Goal: Task Accomplishment & Management: Use online tool/utility

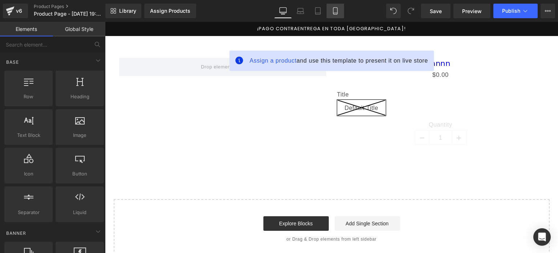
click at [335, 9] on icon at bounding box center [335, 10] width 7 height 7
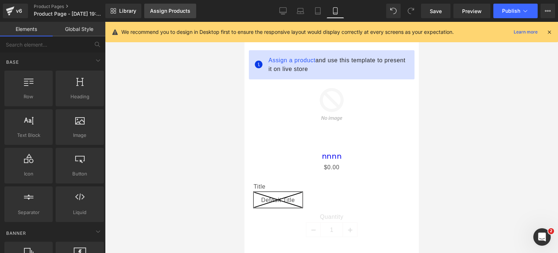
click at [183, 11] on div "Assign Products" at bounding box center [170, 11] width 40 height 6
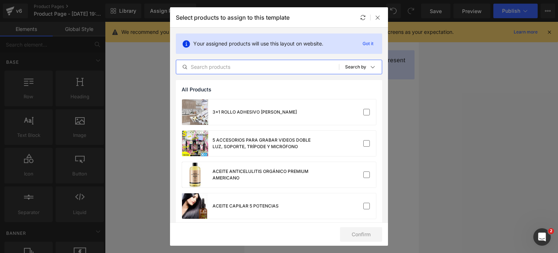
click at [223, 66] on input "text" at bounding box center [257, 67] width 163 height 9
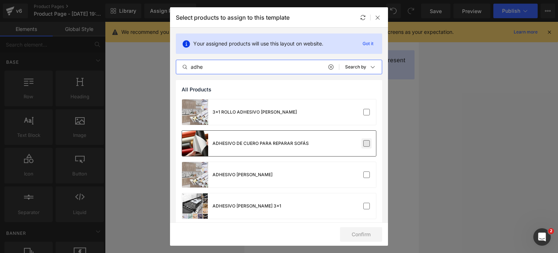
type input "adhe"
click at [364, 143] on label at bounding box center [367, 143] width 7 height 7
click at [367, 143] on input "checkbox" at bounding box center [367, 143] width 0 height 0
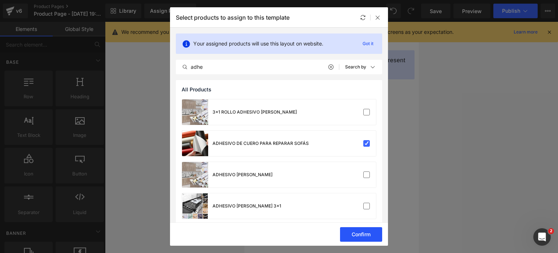
click at [353, 235] on button "Confirm" at bounding box center [361, 234] width 42 height 15
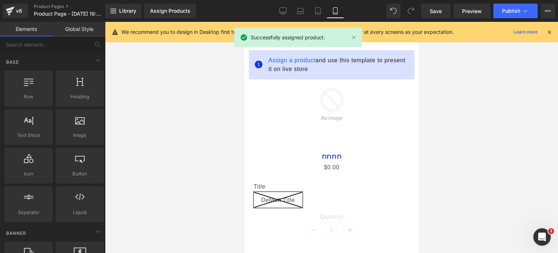
click at [380, 17] on div "Library Assign Products Product Preview Manage assigned products Mobile Desktop…" at bounding box center [331, 11] width 453 height 15
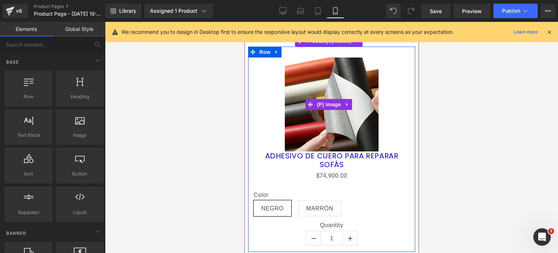
click at [325, 139] on img at bounding box center [332, 104] width 94 height 94
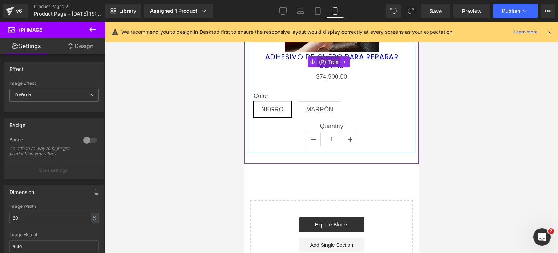
scroll to position [101, 0]
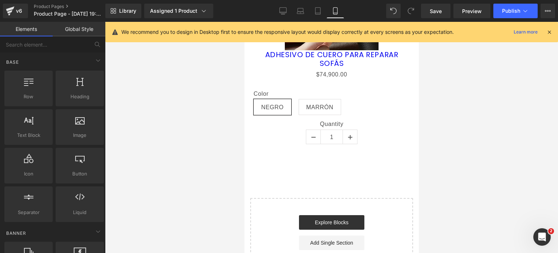
click at [317, 166] on div "Sale Off (P) Image ADHESIVO DE CUERO PARA REPARAR SOFÁS (P) Title $0 $74,900.00…" at bounding box center [331, 107] width 175 height 344
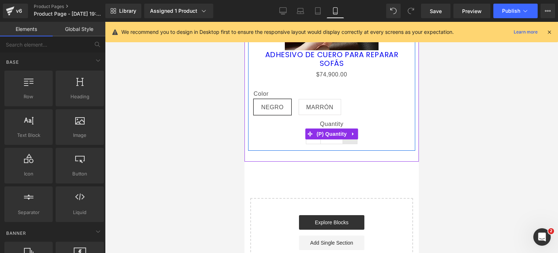
scroll to position [0, 0]
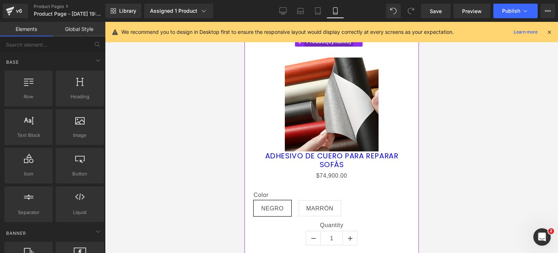
click at [325, 45] on span "Product" at bounding box center [328, 41] width 49 height 11
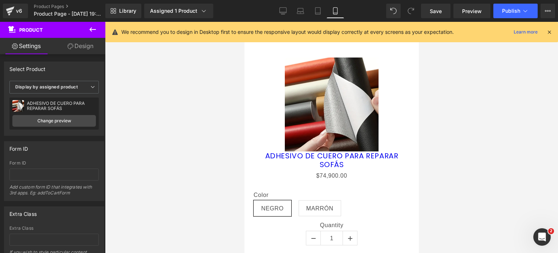
click at [550, 32] on icon at bounding box center [549, 32] width 7 height 7
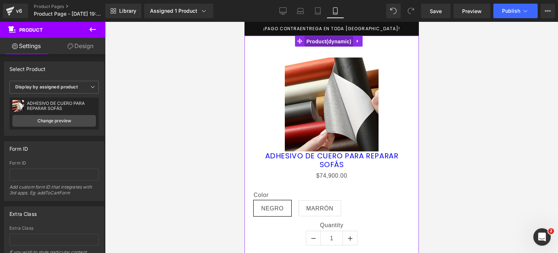
click at [325, 43] on span "Product" at bounding box center [328, 41] width 49 height 11
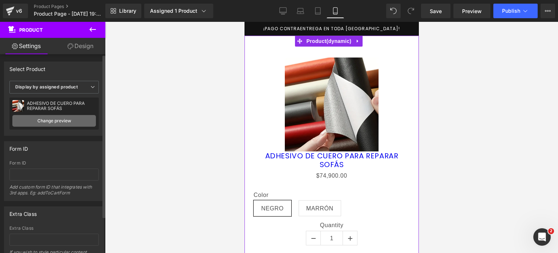
click at [27, 122] on link "Change preview" at bounding box center [54, 121] width 84 height 12
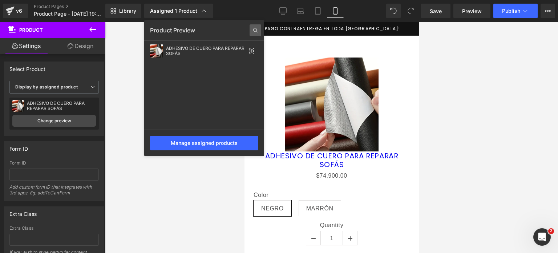
click at [252, 28] on icon at bounding box center [256, 30] width 12 height 12
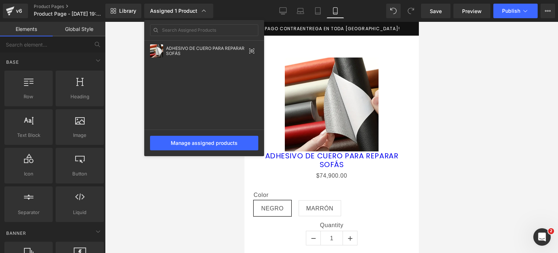
click at [228, 165] on div at bounding box center [331, 137] width 453 height 231
